Goal: Navigation & Orientation: Find specific page/section

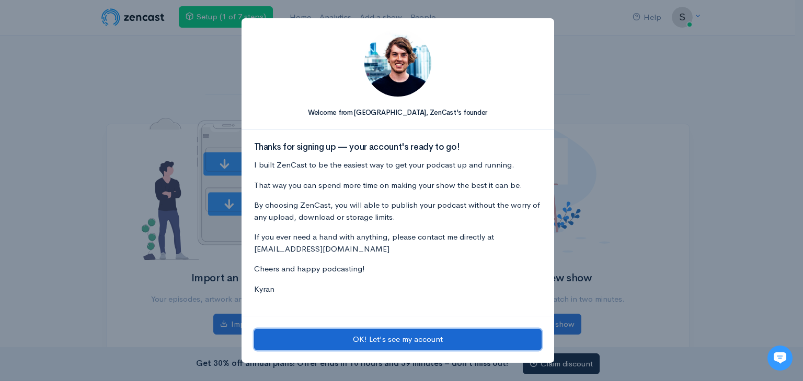
click at [386, 331] on button "OK! Let's see my account" at bounding box center [397, 339] width 287 height 21
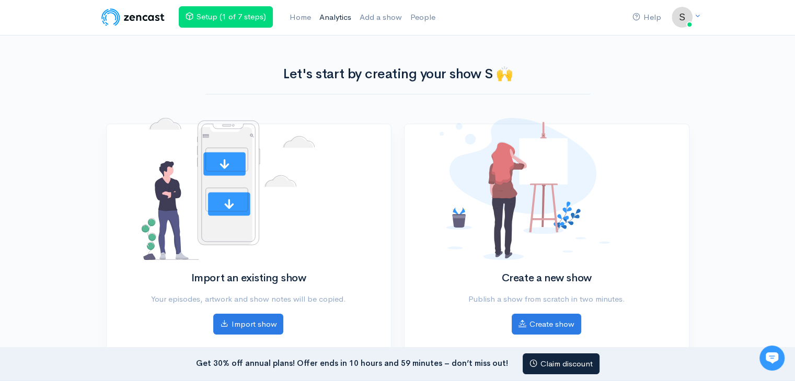
click at [336, 16] on link "Analytics" at bounding box center [335, 17] width 40 height 22
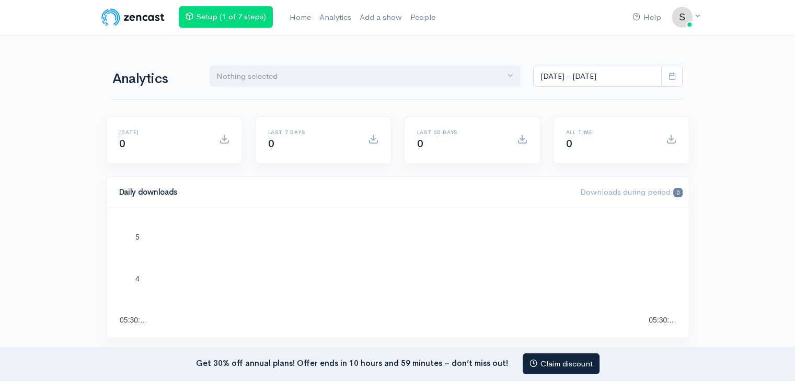
scroll to position [9, 0]
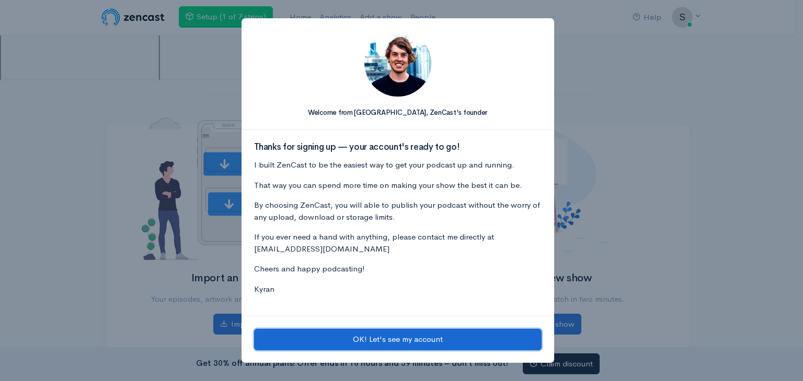
click at [389, 339] on button "OK! Let's see my account" at bounding box center [397, 339] width 287 height 21
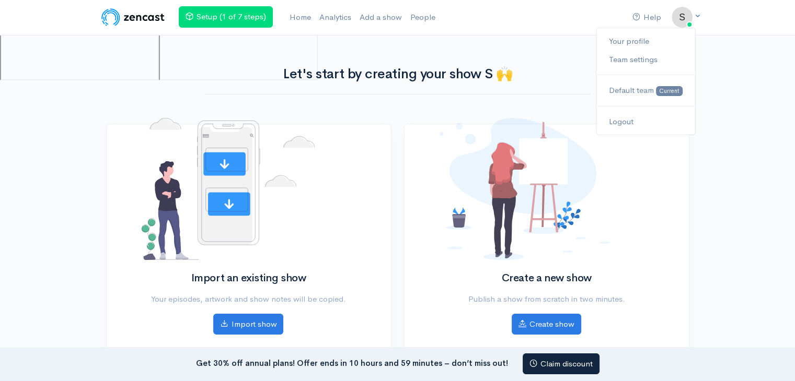
click at [700, 17] on icon at bounding box center [697, 16] width 7 height 7
click at [657, 88] on span "Current" at bounding box center [669, 91] width 26 height 10
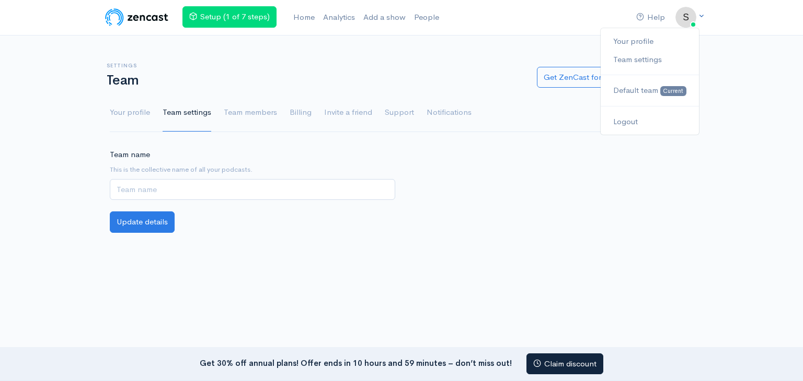
click at [701, 16] on icon at bounding box center [701, 16] width 7 height 7
click at [646, 120] on link "Logout" at bounding box center [649, 122] width 98 height 18
